Goal: Transaction & Acquisition: Purchase product/service

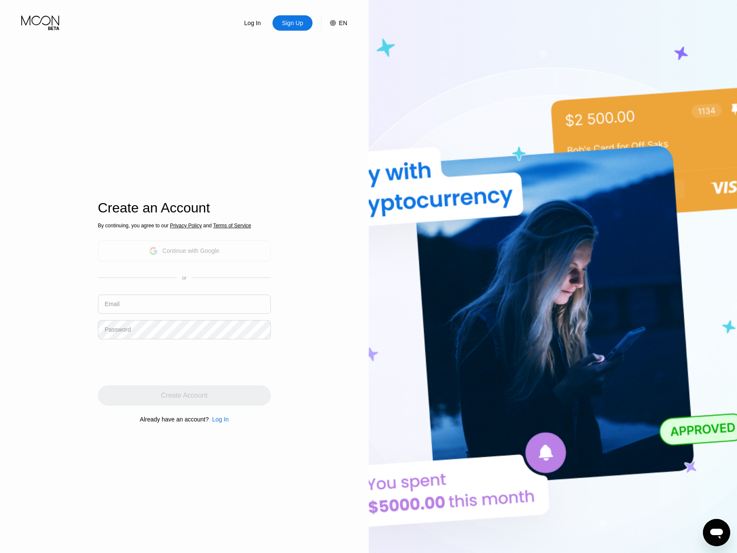
click at [163, 241] on div "Continue with Google" at bounding box center [184, 251] width 173 height 21
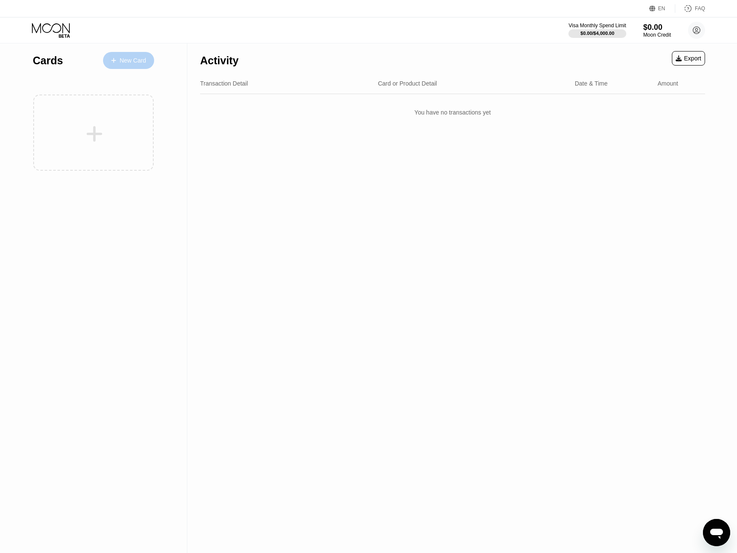
click at [104, 66] on div "New Card" at bounding box center [128, 60] width 51 height 17
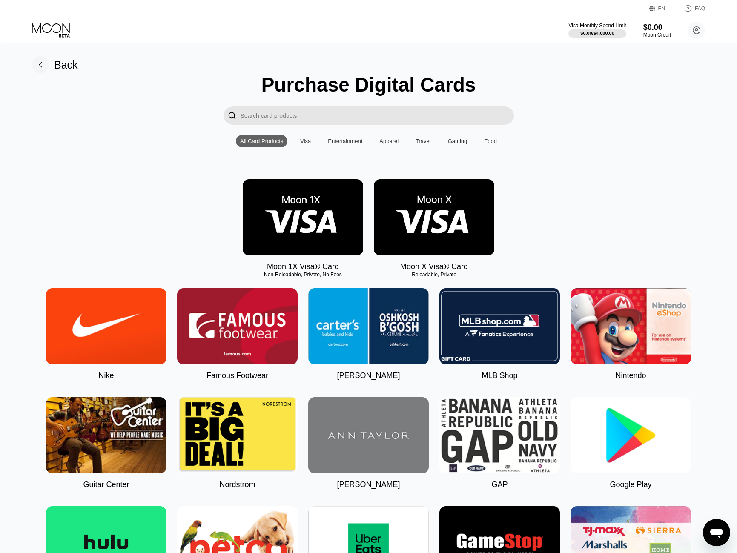
click at [324, 220] on img at bounding box center [303, 217] width 121 height 76
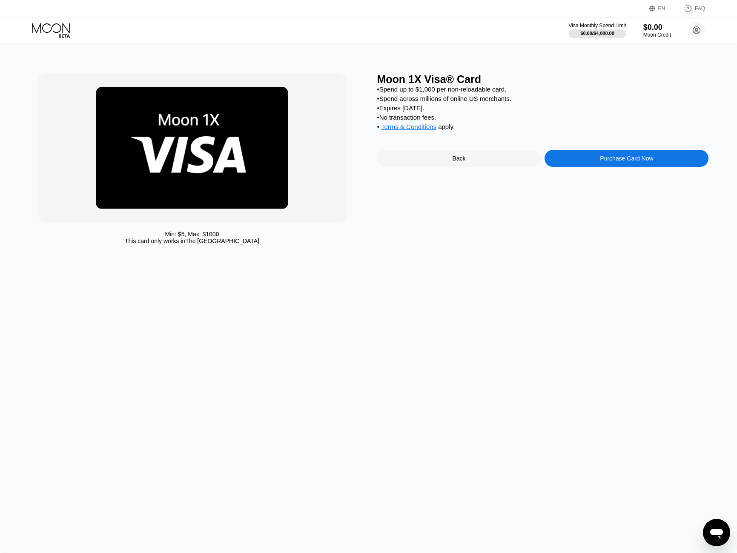
click at [606, 162] on div "Purchase Card Now" at bounding box center [626, 158] width 53 height 7
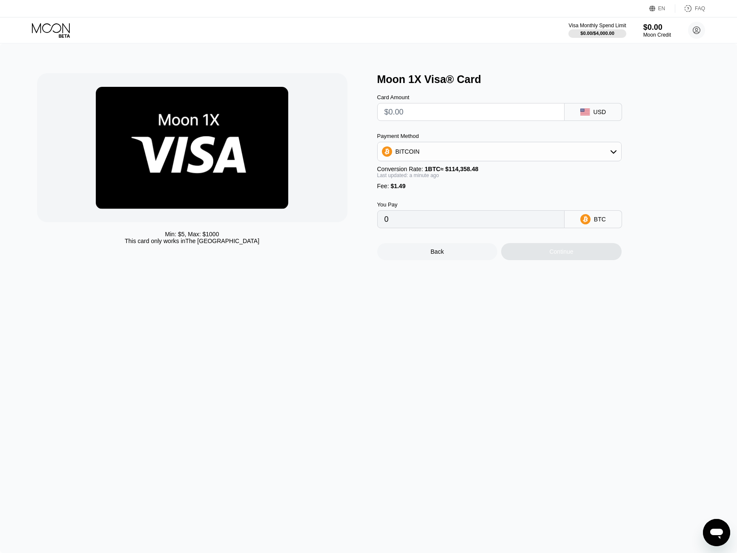
click at [599, 155] on div "BITCOIN" at bounding box center [500, 151] width 244 height 17
click at [423, 197] on span "USDT on TRON" at bounding box center [419, 193] width 43 height 7
type input "0.00"
click at [460, 109] on input "text" at bounding box center [471, 111] width 173 height 17
click at [459, 110] on input "text" at bounding box center [471, 111] width 173 height 17
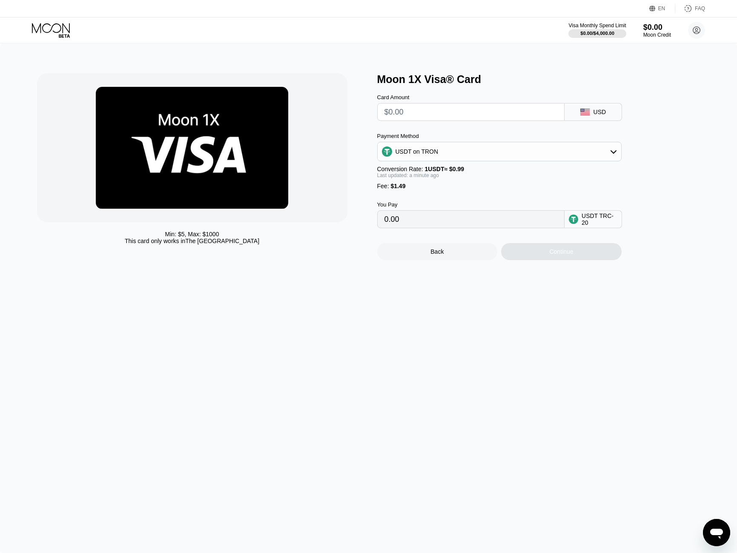
click at [458, 112] on input "text" at bounding box center [471, 111] width 173 height 17
type input "$20"
type input "21.71"
type input "$20"
click at [524, 152] on div "USDT on TRON" at bounding box center [500, 151] width 244 height 17
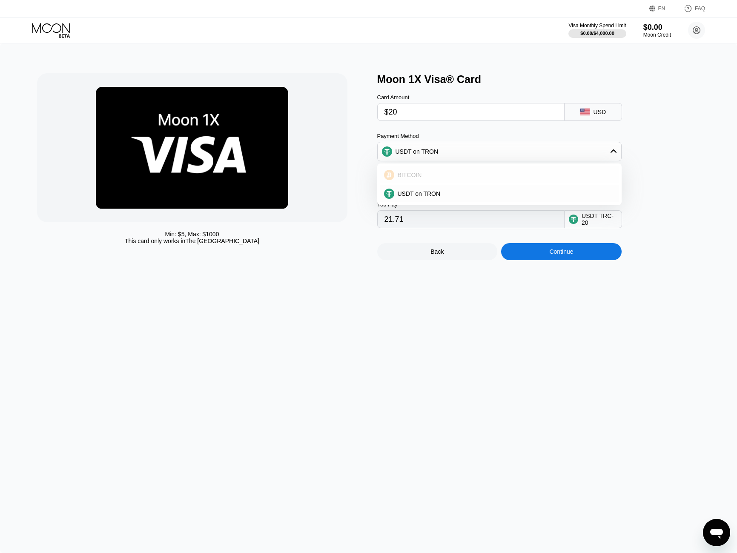
click at [458, 176] on div "BITCOIN" at bounding box center [504, 175] width 221 height 7
type input "0.00018792"
click at [502, 160] on div "BITCOIN" at bounding box center [500, 151] width 244 height 17
click at [697, 32] on icon at bounding box center [697, 30] width 5 height 5
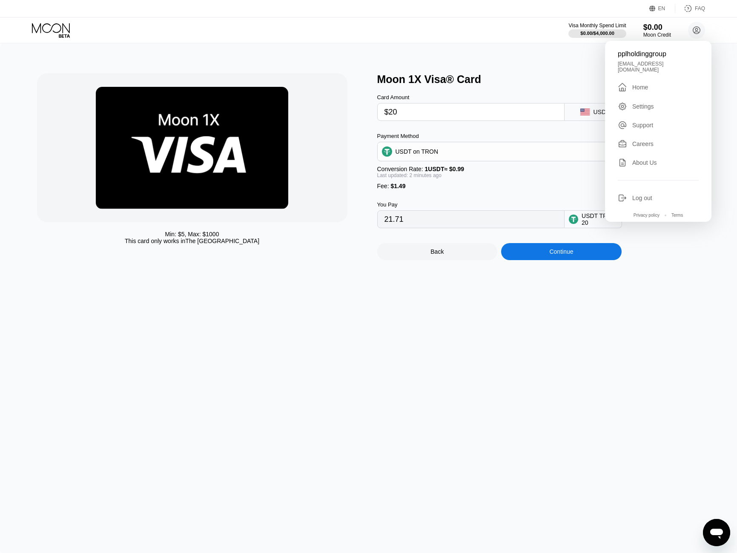
drag, startPoint x: 592, startPoint y: 385, endPoint x: 600, endPoint y: 379, distance: 9.8
click at [593, 385] on div "Min: $ 5 , Max: $ 1000 This card only works in The United States Moon 1X Visa® …" at bounding box center [368, 298] width 737 height 510
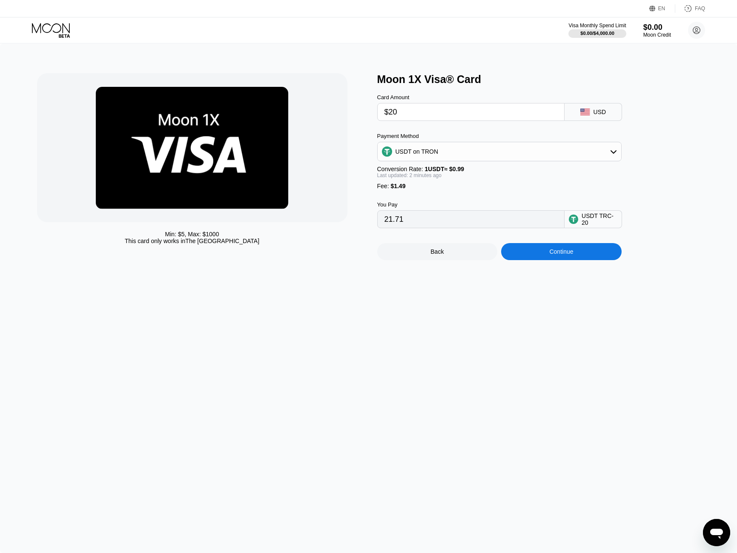
click at [441, 255] on div "Back" at bounding box center [437, 251] width 13 height 7
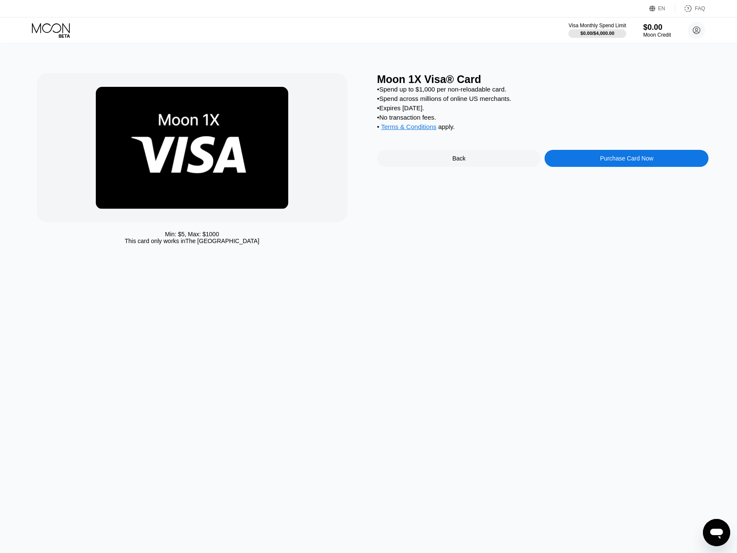
click at [455, 167] on div "Back" at bounding box center [459, 158] width 164 height 17
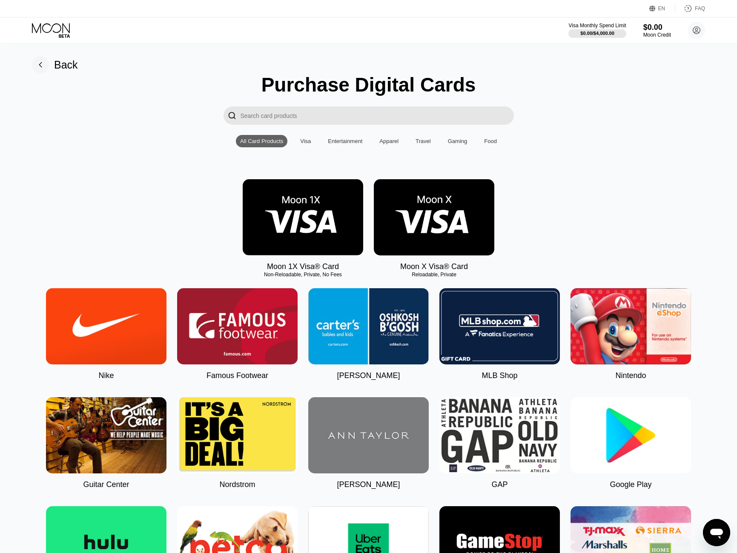
click at [468, 209] on img at bounding box center [434, 217] width 121 height 76
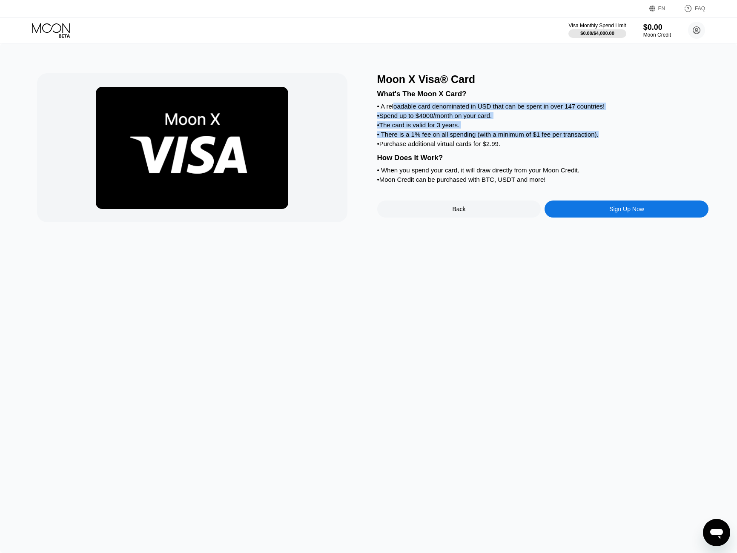
drag, startPoint x: 395, startPoint y: 111, endPoint x: 597, endPoint y: 147, distance: 206.0
click at [597, 147] on div "What's The Moon X Card? • A reloadable card denominated in USD that can be spen…" at bounding box center [543, 136] width 332 height 100
